Goal: Find specific page/section: Find specific page/section

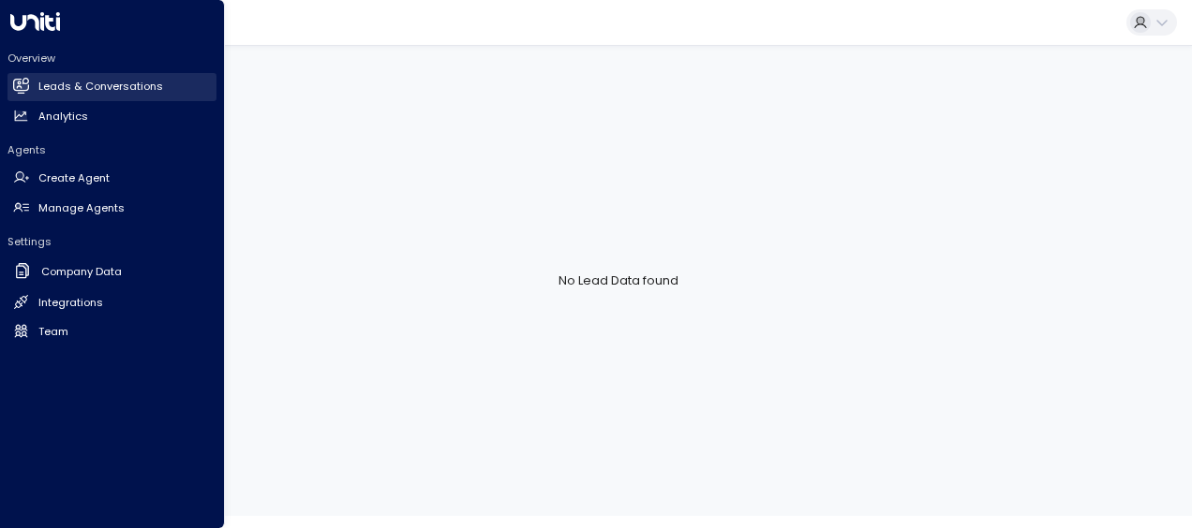
click at [19, 84] on icon at bounding box center [23, 86] width 12 height 16
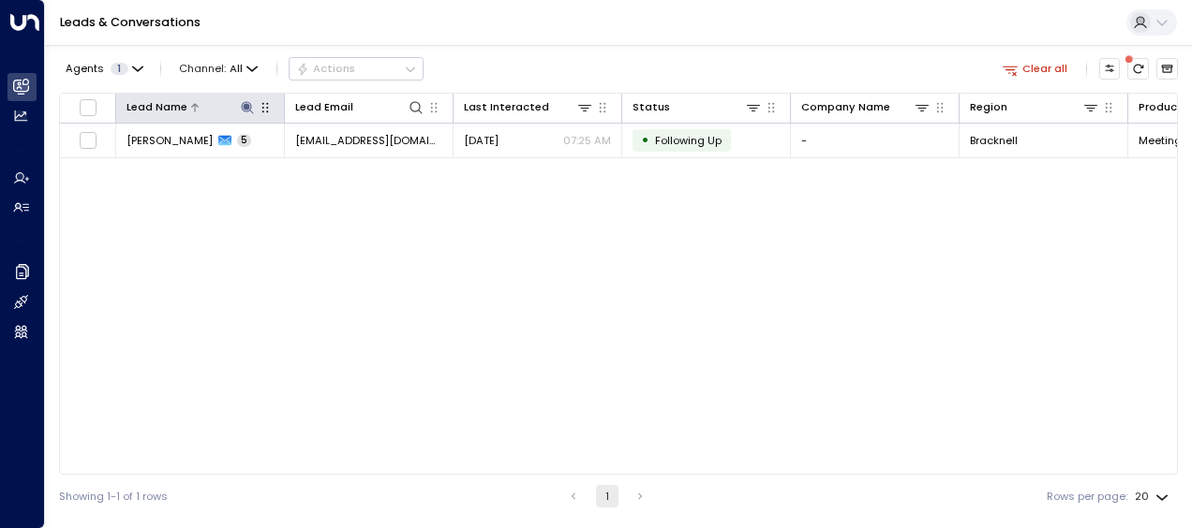
click at [251, 102] on icon at bounding box center [247, 107] width 15 height 15
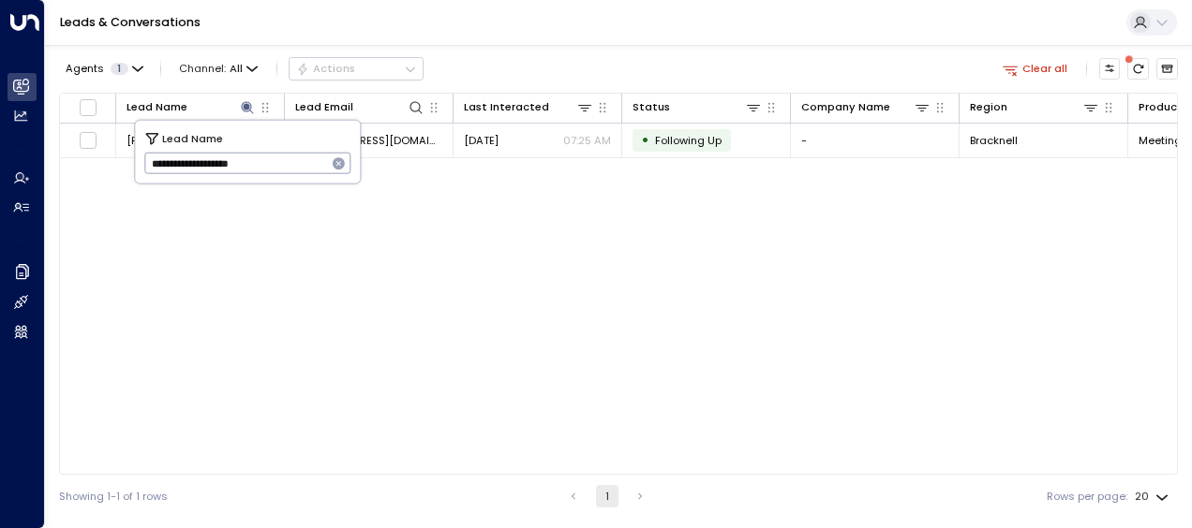
click at [320, 172] on input "**********" at bounding box center [235, 163] width 183 height 31
click at [334, 168] on icon "button" at bounding box center [339, 163] width 15 height 15
click at [292, 170] on input "text" at bounding box center [247, 163] width 207 height 31
type input "**********"
click at [588, 308] on div "Lead Name Lead Email Last Interacted Status Company Name Region Product # of pe…" at bounding box center [618, 284] width 1119 height 382
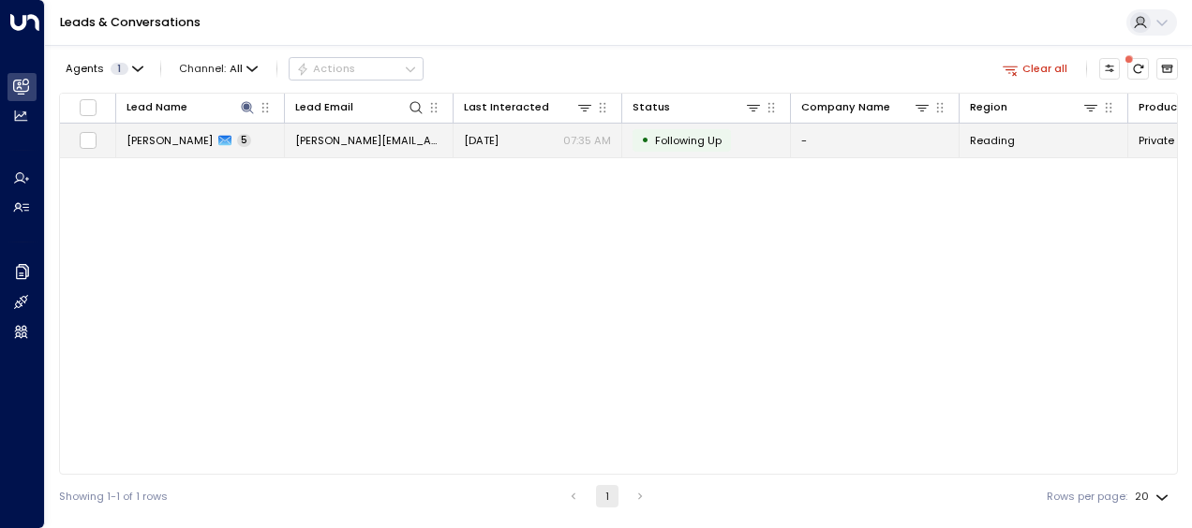
click at [502, 152] on td "[DATE] 07:35 AM" at bounding box center [537, 140] width 169 height 33
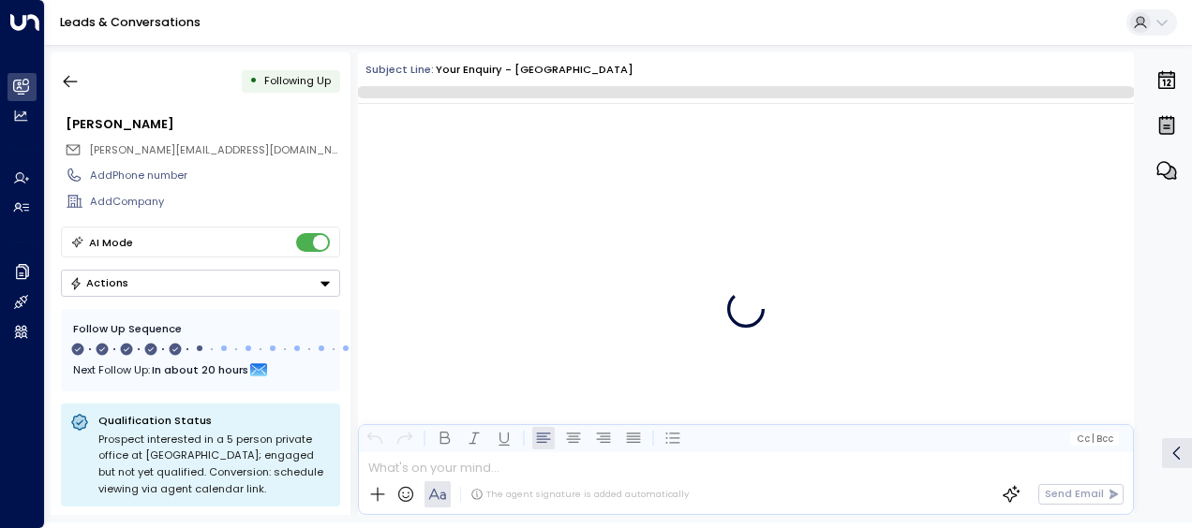
scroll to position [3276, 0]
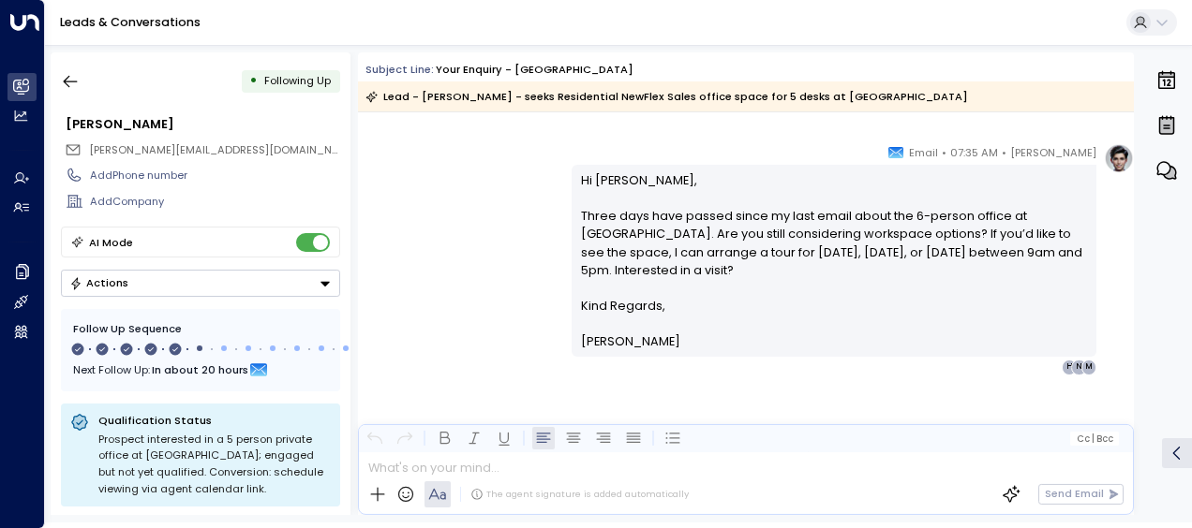
click at [744, 241] on p "Hi [PERSON_NAME], Three days have passed since my last email about the 6-person…" at bounding box center [834, 234] width 507 height 126
click at [941, 319] on p at bounding box center [834, 324] width 507 height 18
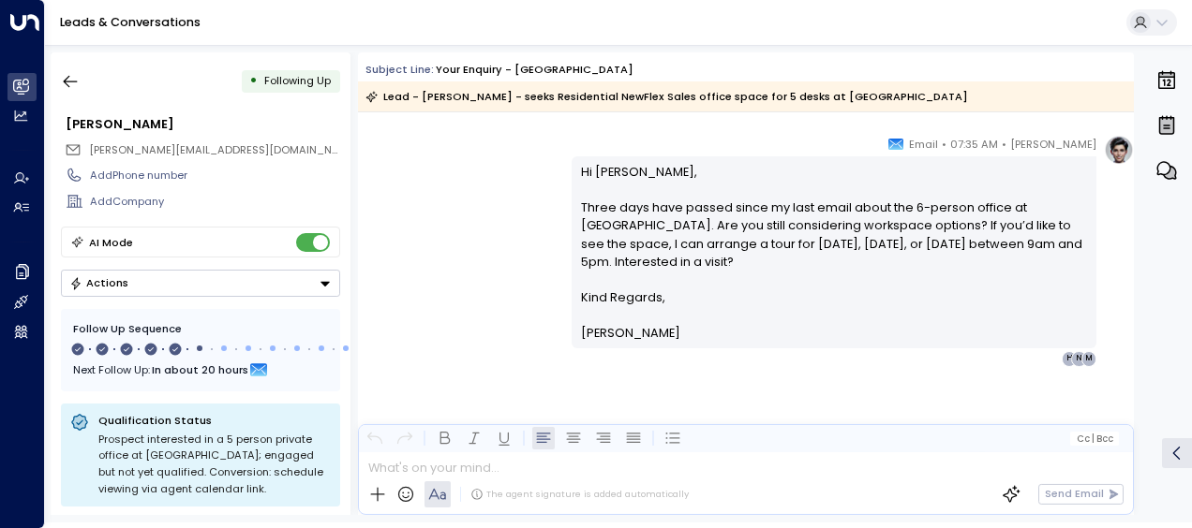
scroll to position [1978, 0]
